Goal: Task Accomplishment & Management: Use online tool/utility

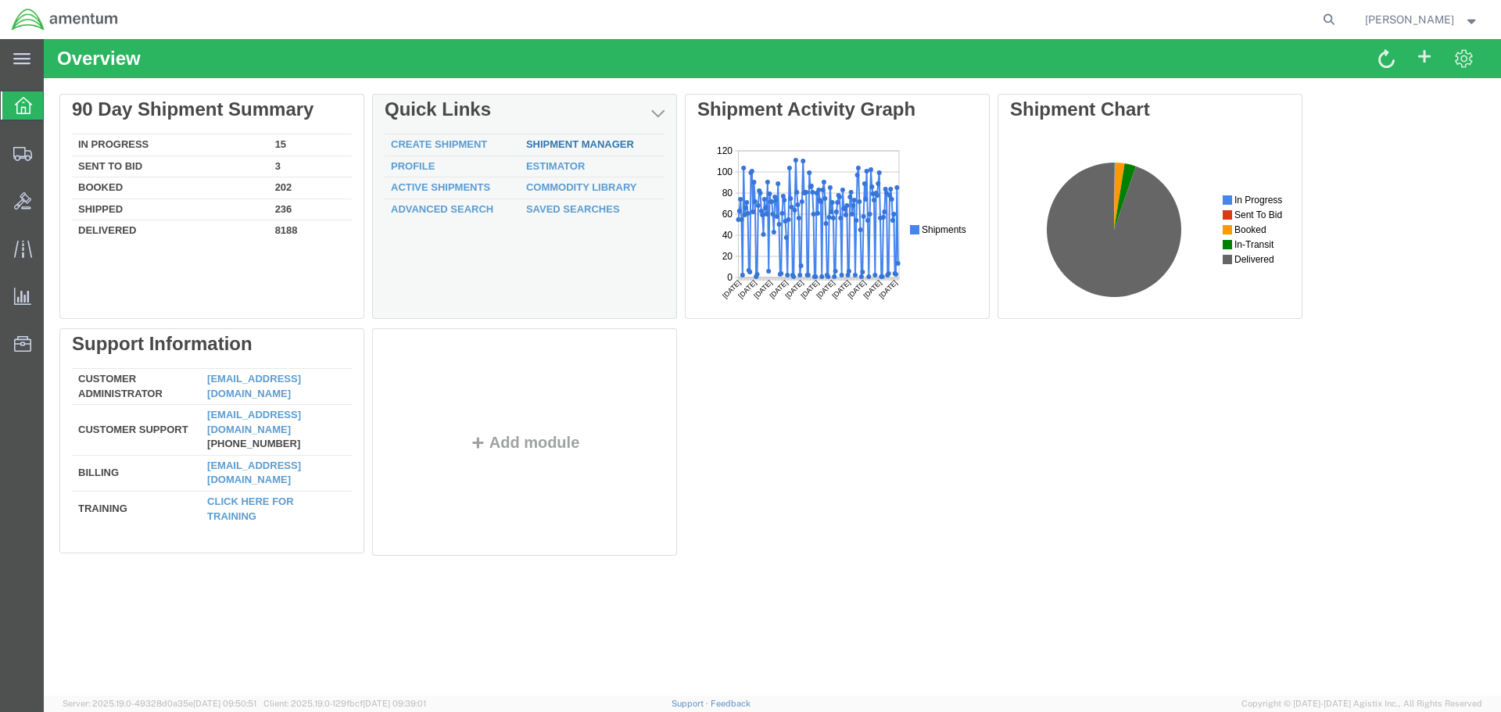
click at [593, 145] on link "Shipment Manager" at bounding box center [580, 144] width 108 height 12
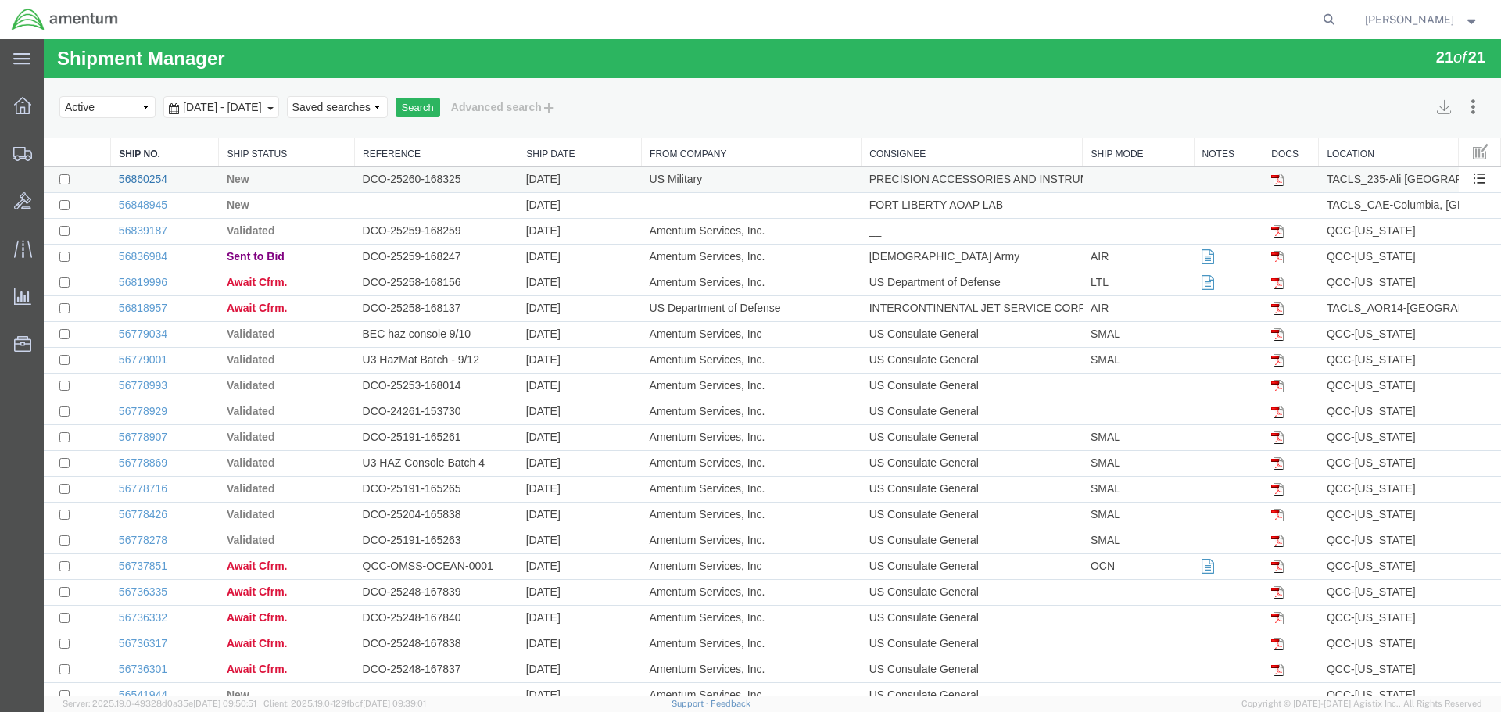
click at [154, 180] on link "56860254" at bounding box center [143, 179] width 48 height 13
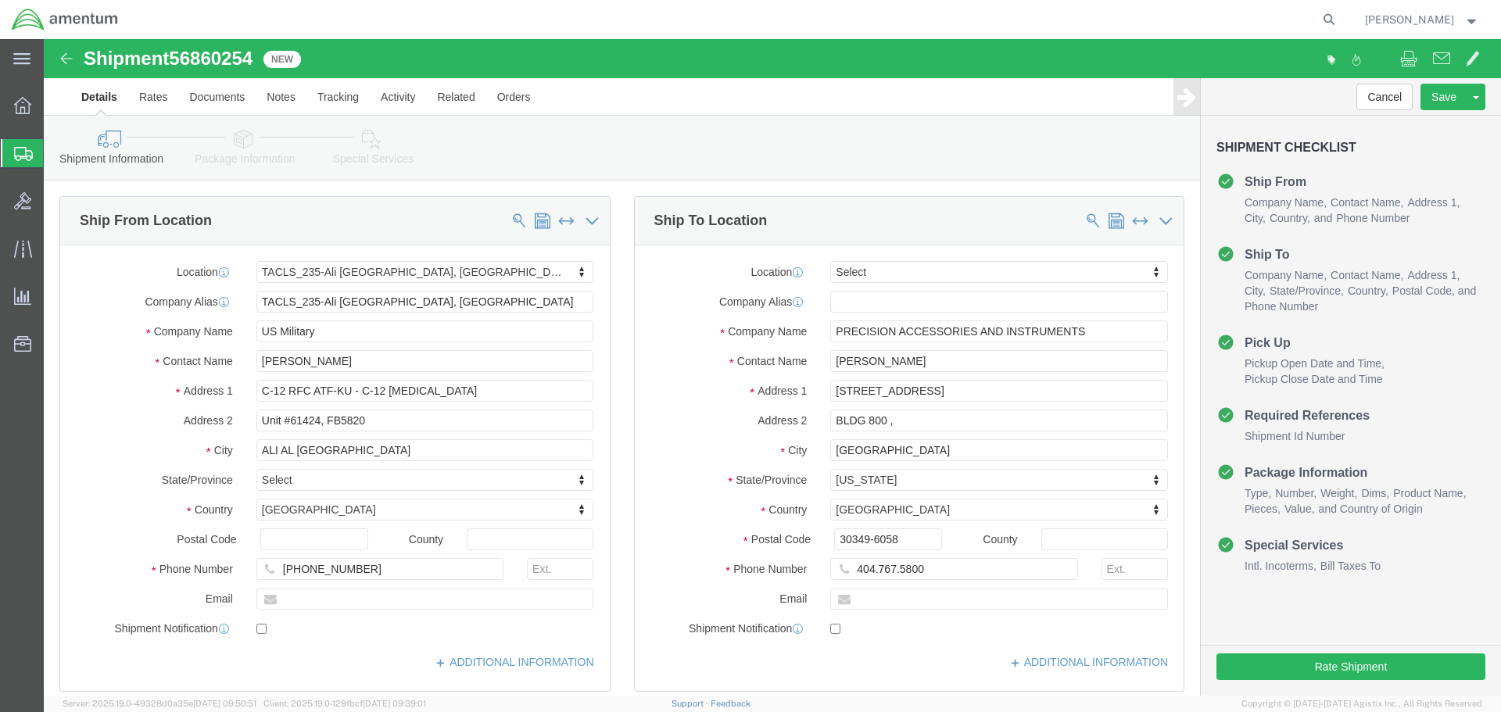
select select "42682"
select select
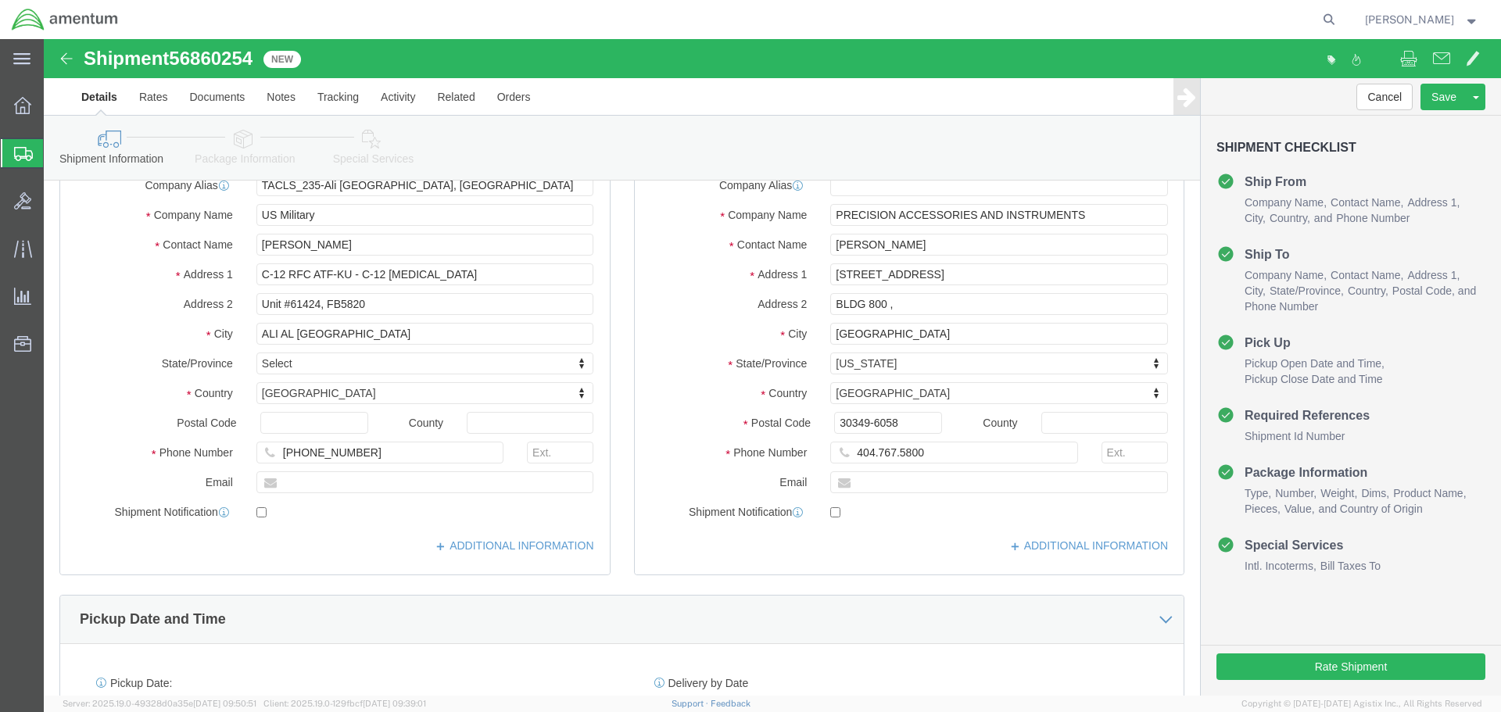
scroll to position [156, 0]
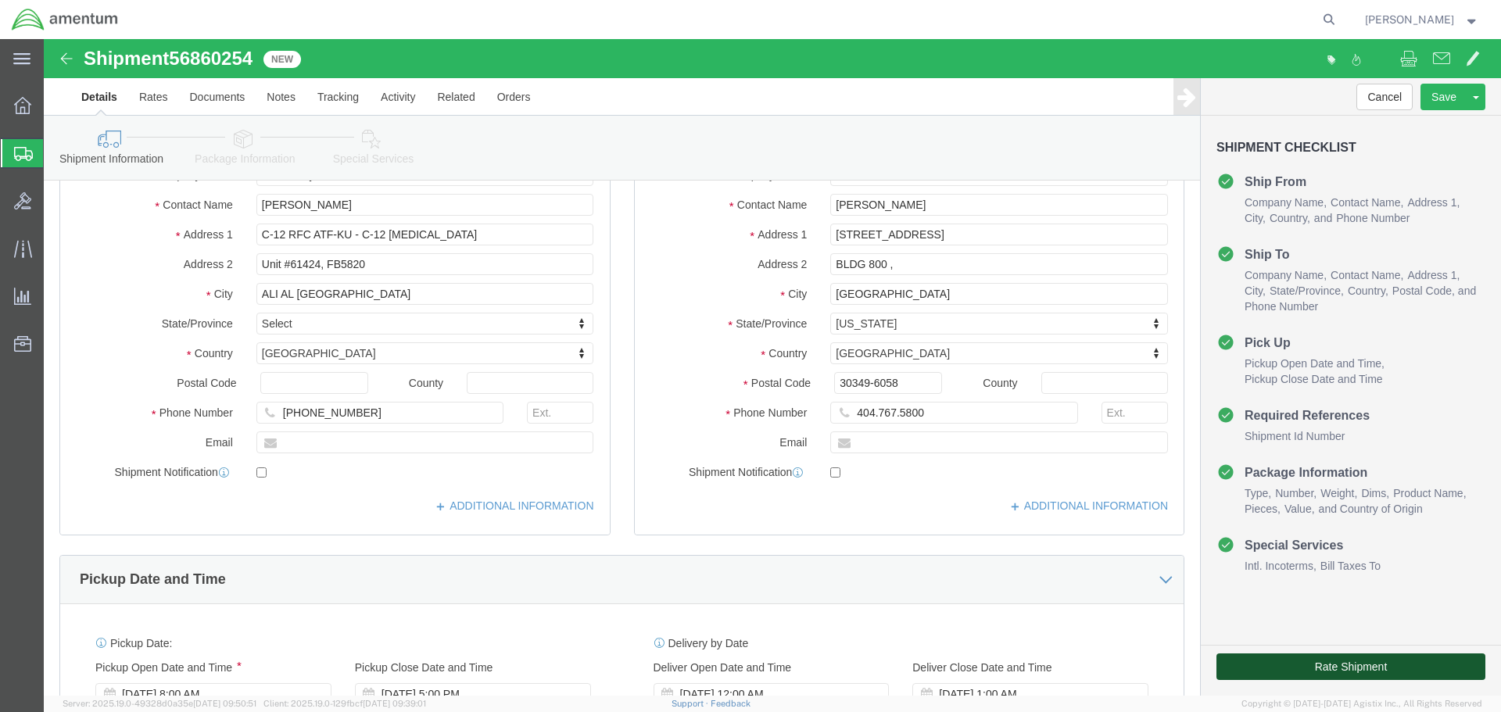
click button "Rate Shipment"
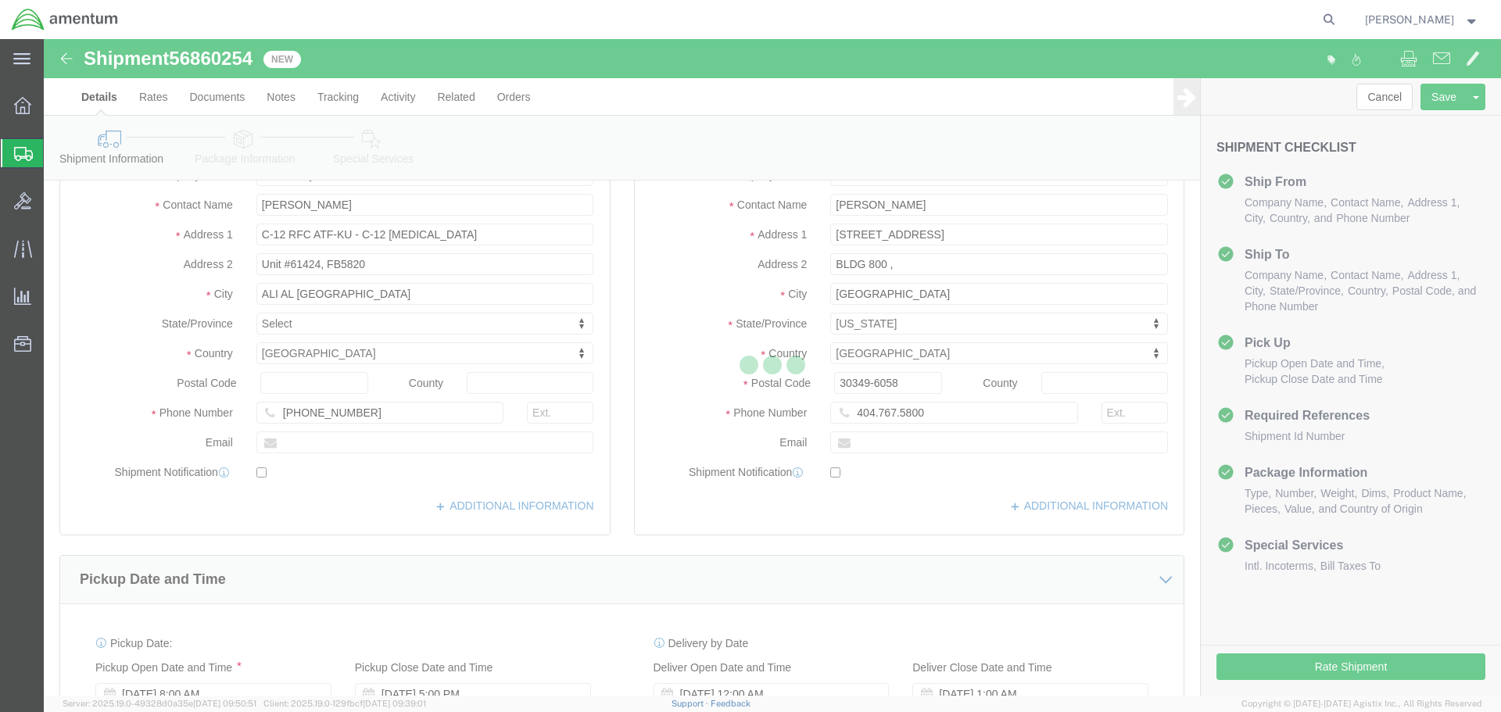
select select "42682"
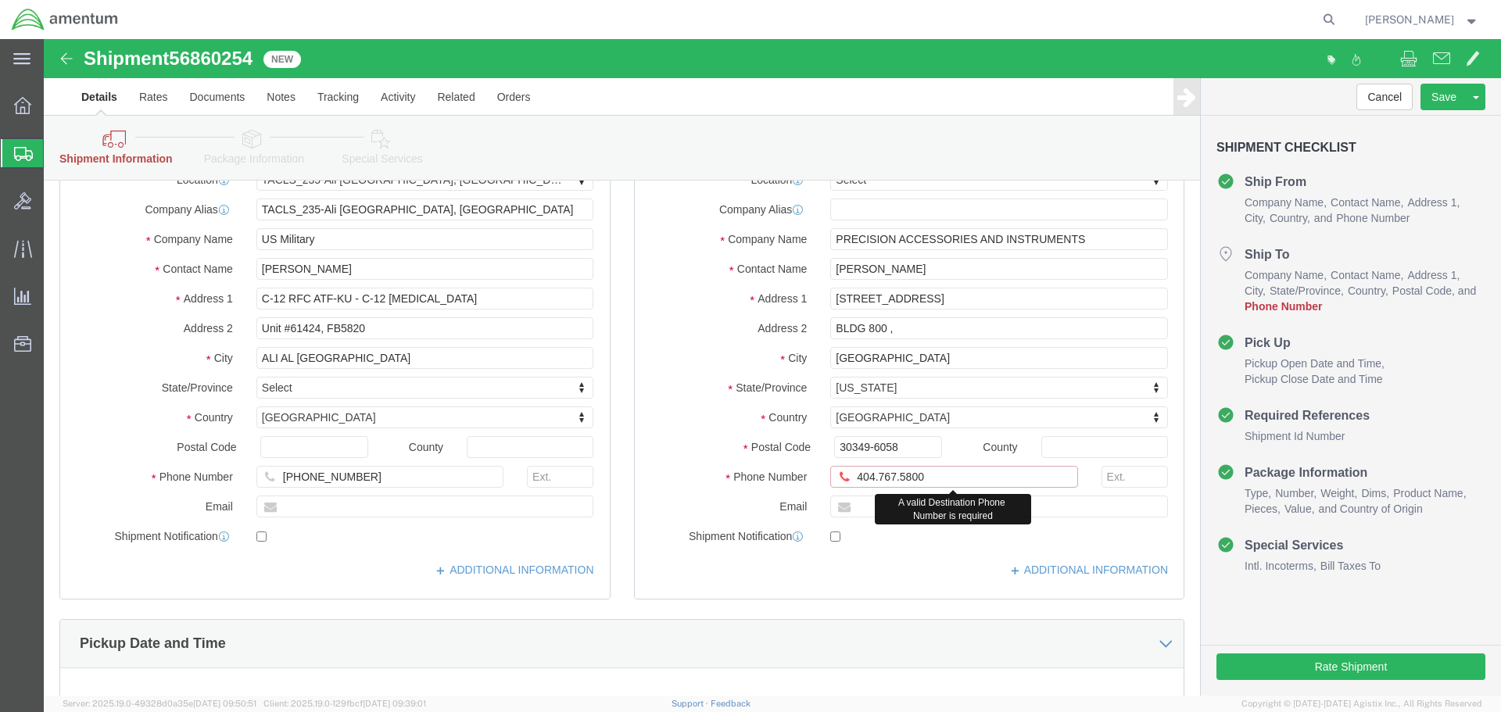
drag, startPoint x: 829, startPoint y: 439, endPoint x: 834, endPoint y: 458, distance: 19.6
click input "404.767.5800"
type input "[PHONE_NUMBER]"
click div "Location Select Select My Profile Location [PHONE_NUMBER] [PHONE_NUMBER] [PHONE…"
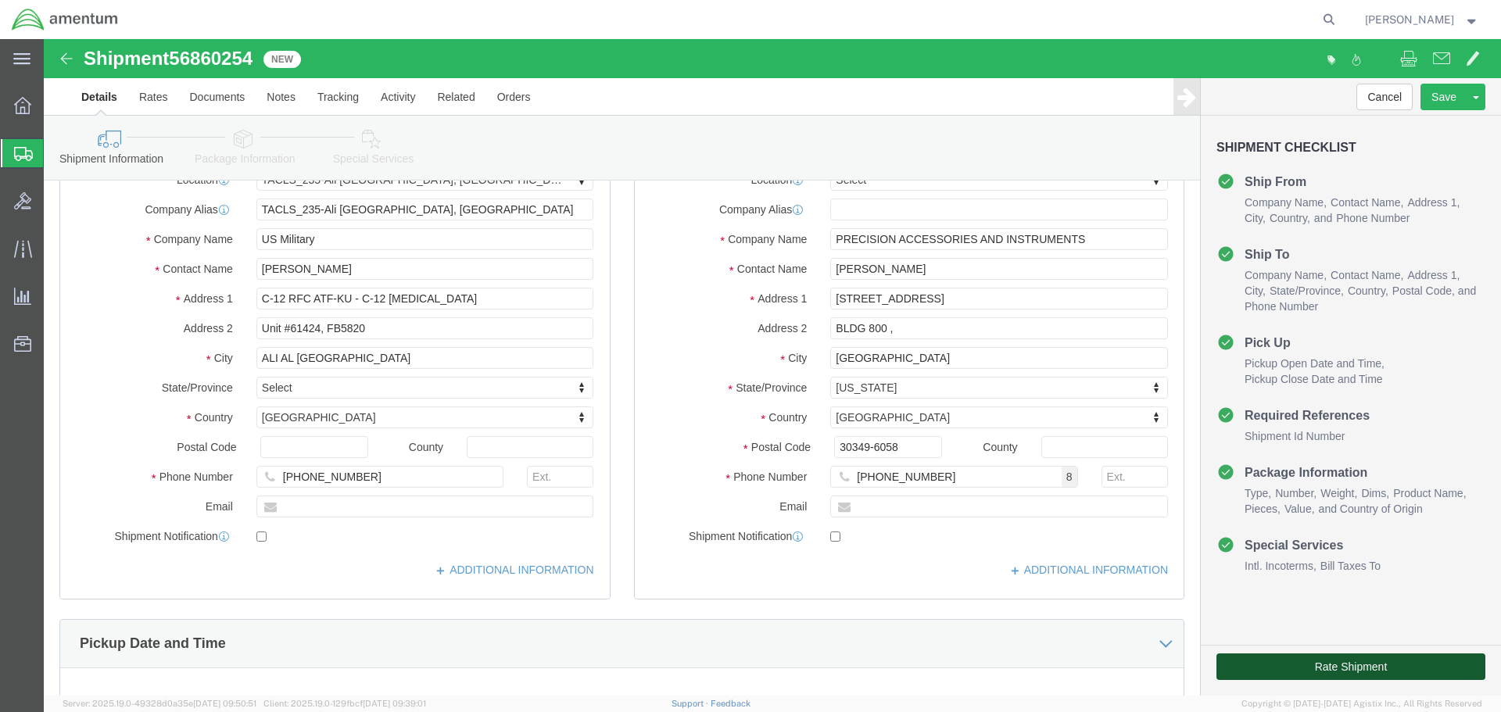
click button "Rate Shipment"
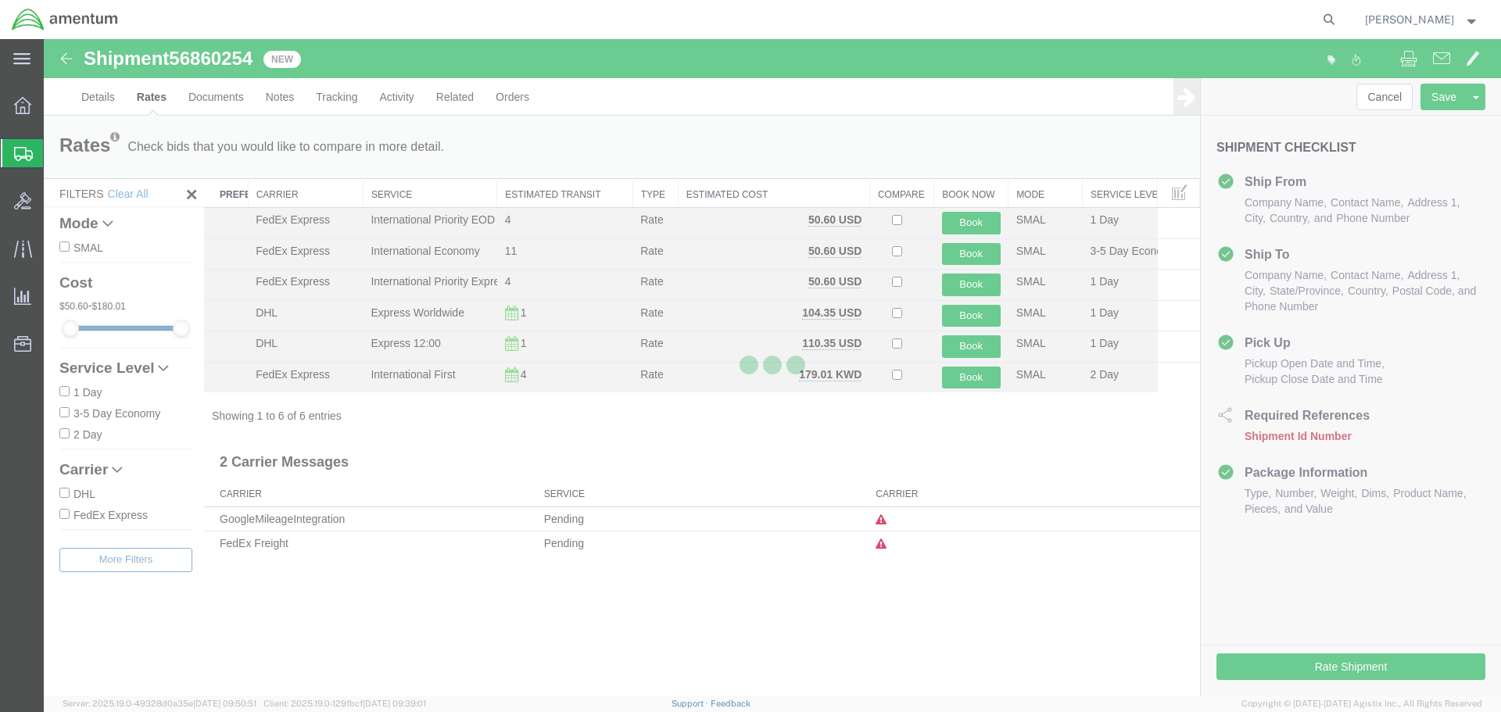
scroll to position [0, 0]
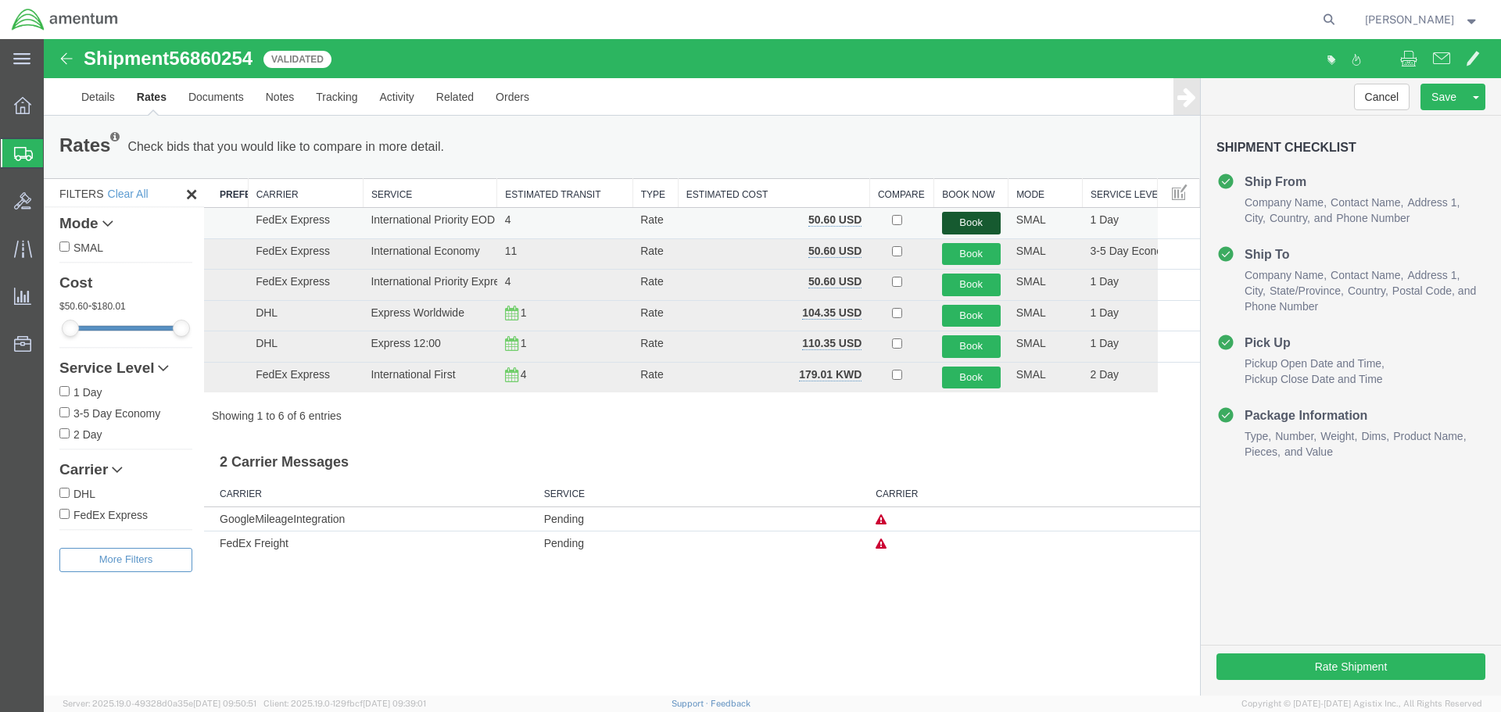
click at [970, 221] on button "Book" at bounding box center [971, 223] width 59 height 23
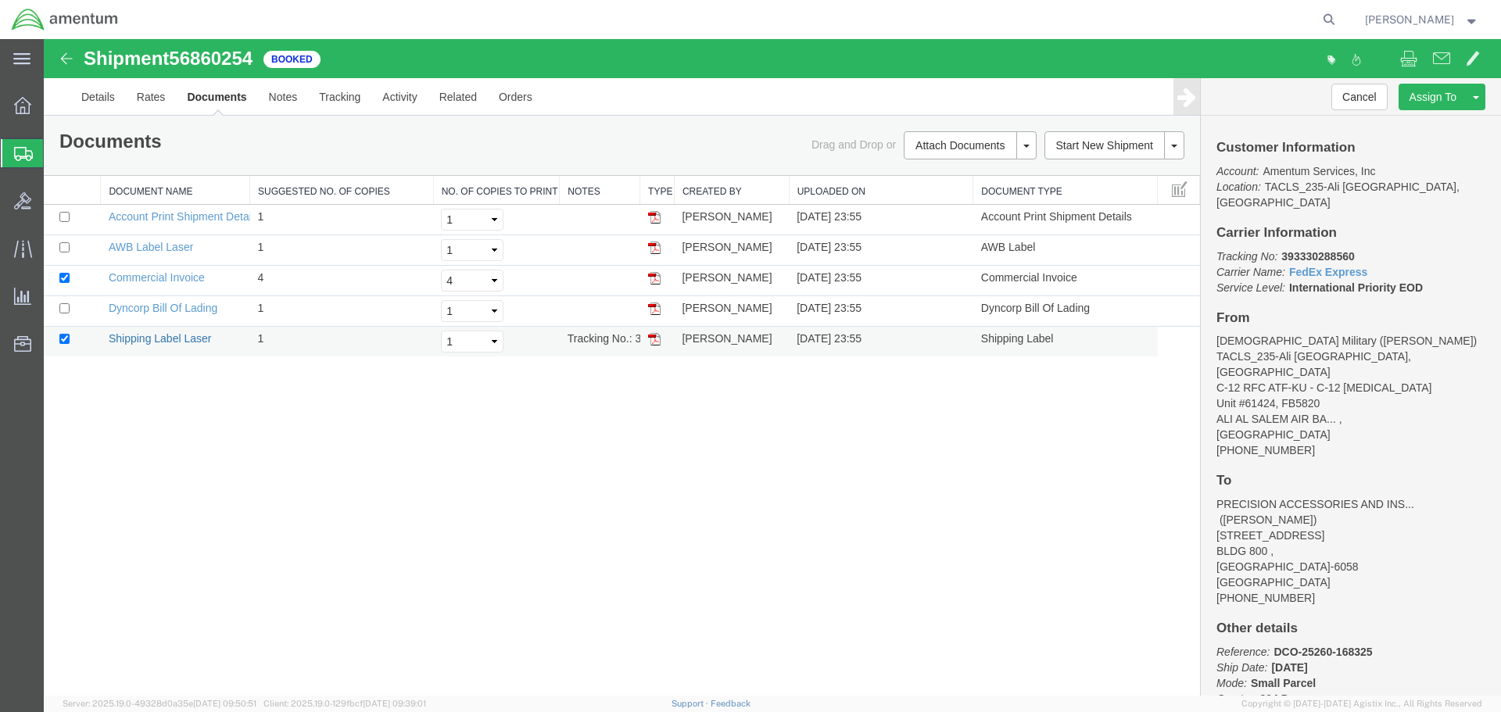
click at [167, 339] on link "Shipping Label Laser" at bounding box center [160, 338] width 103 height 13
